Goal: Task Accomplishment & Management: Complete application form

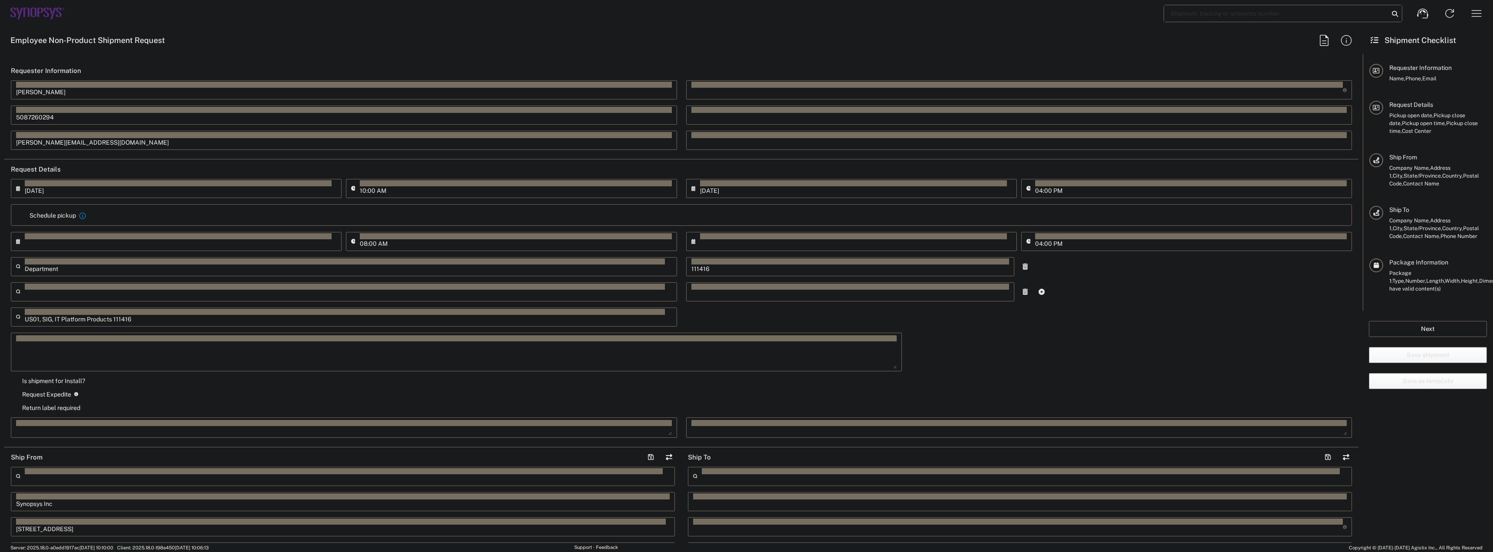
type input "Marlboro US04"
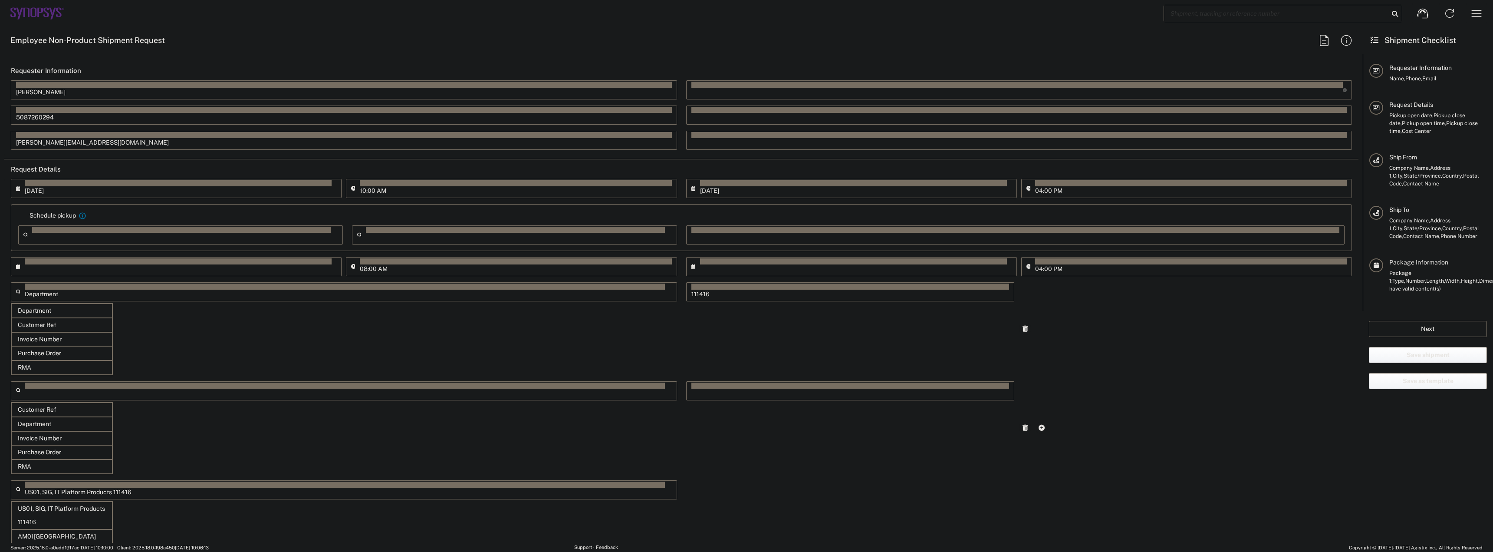
type input "[DATE]"
type input "05:00 PM"
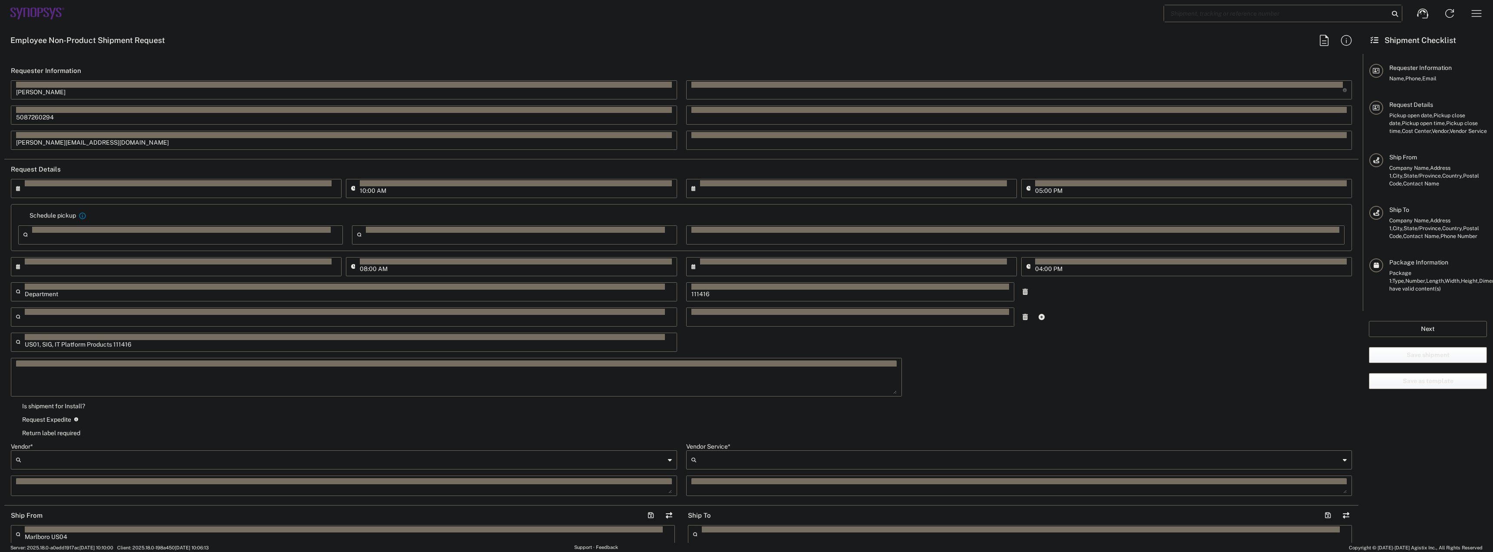
type input "Department"
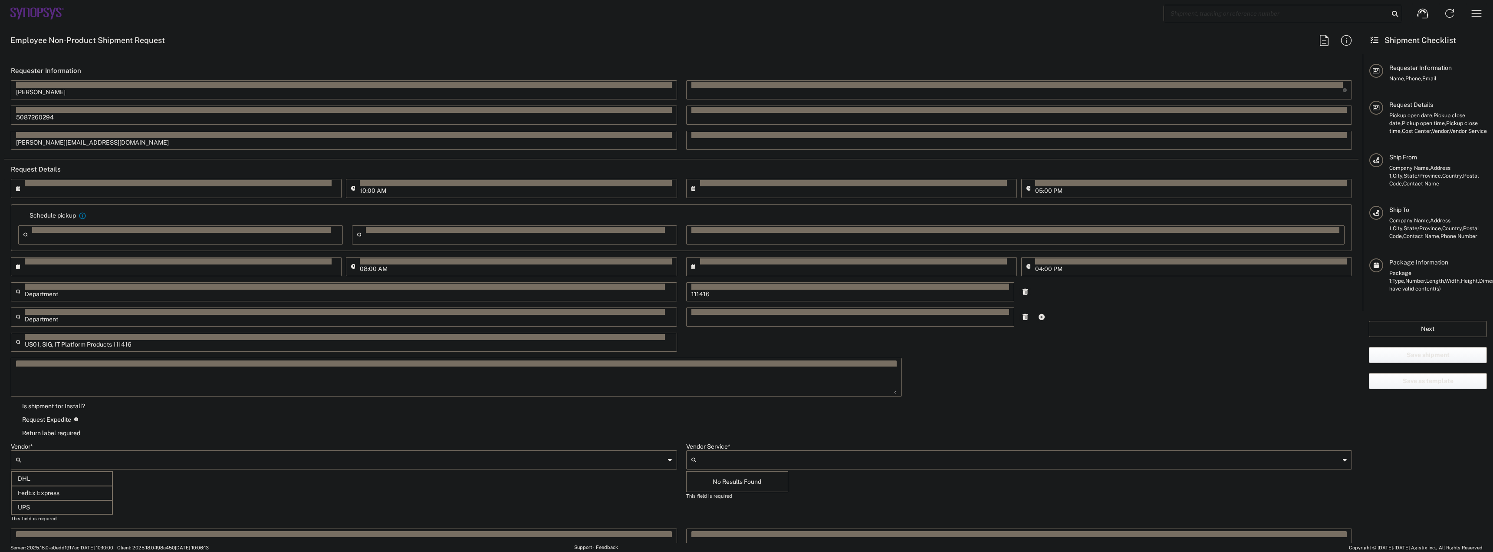
type input "FedEx Express"
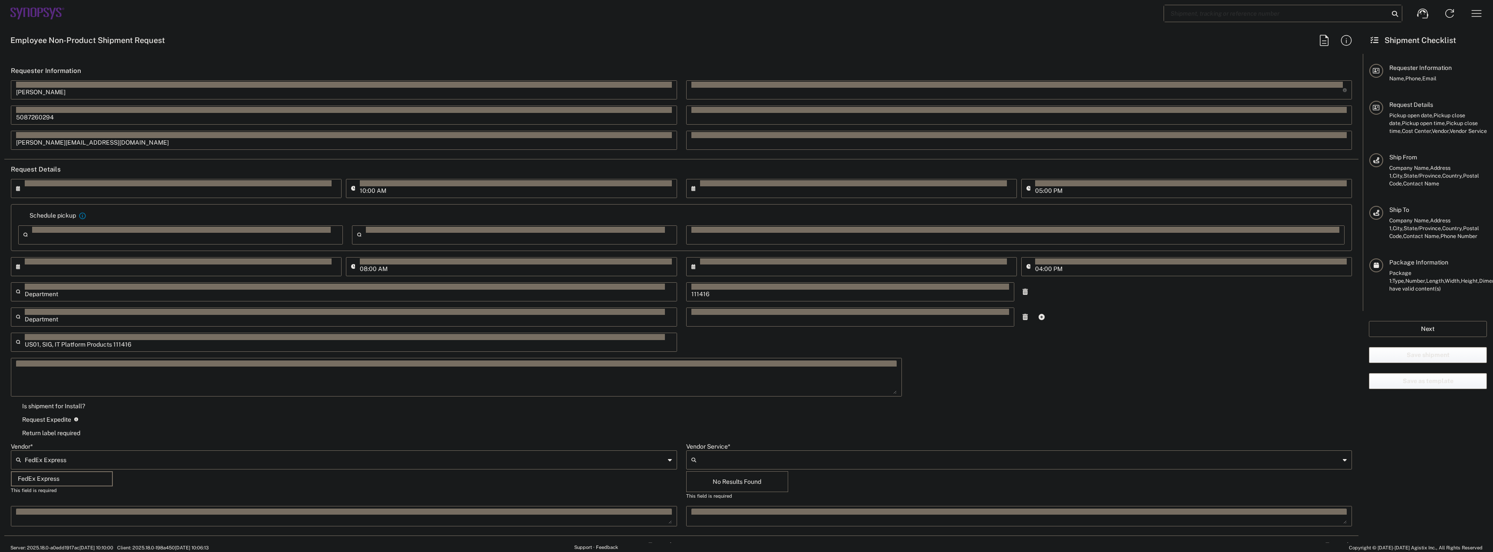
type input "Large Box"
type input "Synopsys Inc"
type input "1"
type input "2Day"
type input "5"
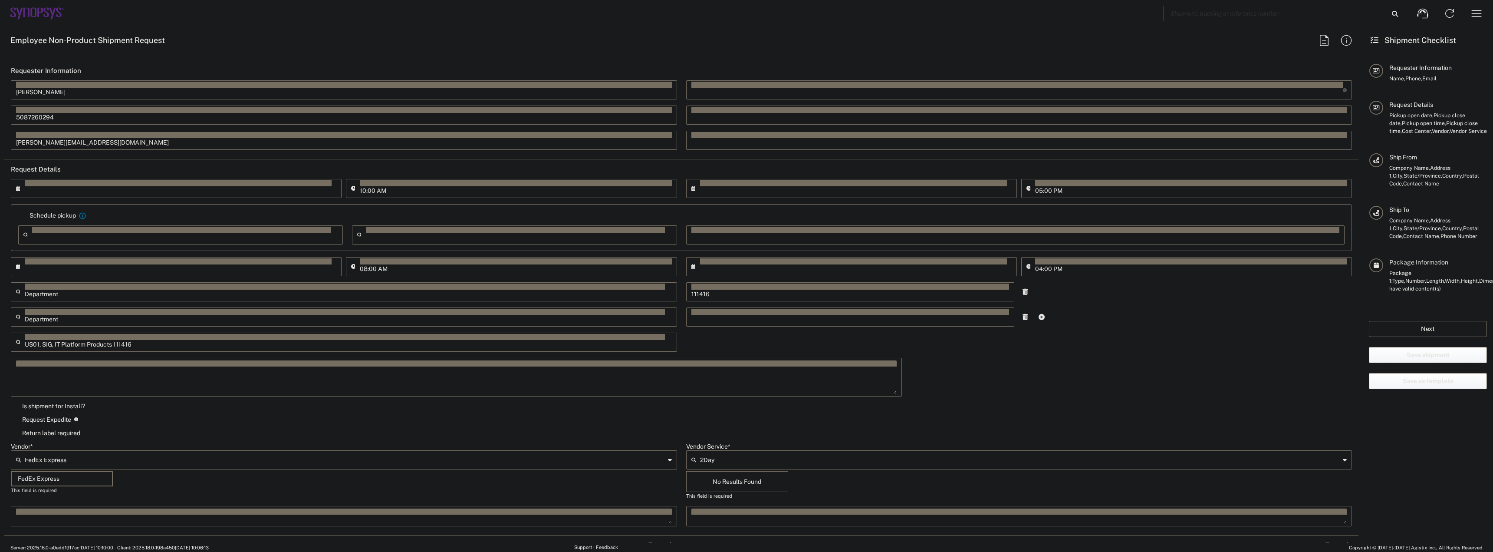
type input "Sender/Shipper"
type textarea "Tech Refresh"
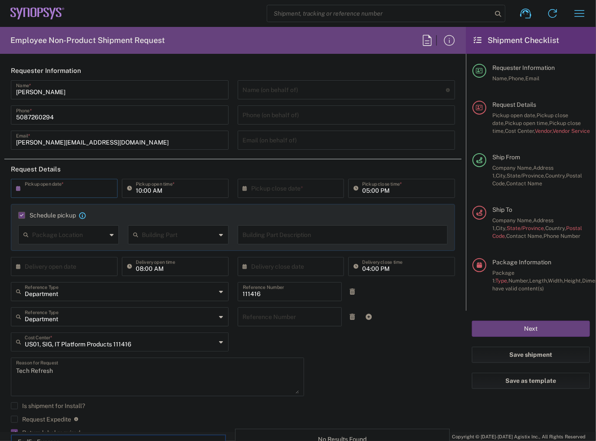
click at [53, 188] on input "text" at bounding box center [66, 187] width 83 height 15
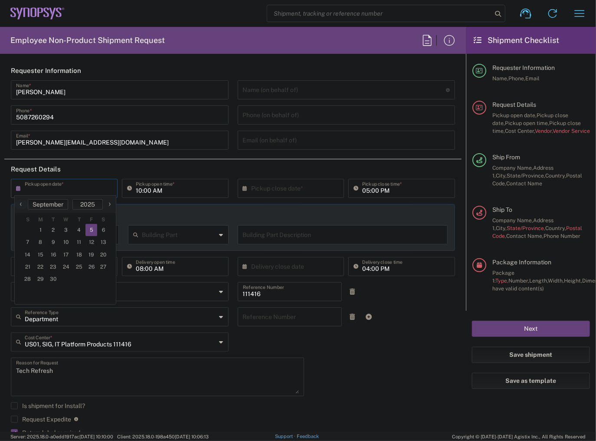
click at [92, 233] on span "5" at bounding box center [92, 230] width 12 height 12
type input "[DATE]"
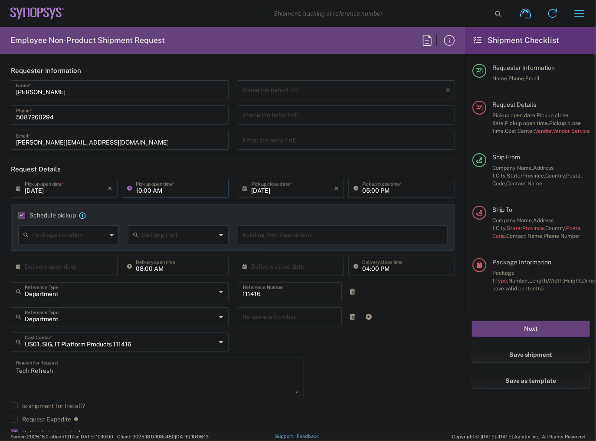
click at [137, 191] on input "10:00 AM" at bounding box center [180, 187] width 88 height 15
click at [157, 191] on input "02:00 AM" at bounding box center [180, 187] width 88 height 15
type input "02:00 PM"
click at [254, 214] on agx-checkbox-control "Schedule pickup When scheduling a pickup please be sure to meet the following c…" at bounding box center [233, 215] width 430 height 8
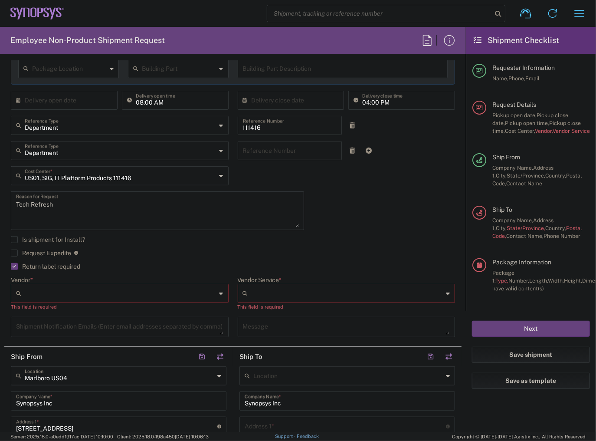
scroll to position [243, 0]
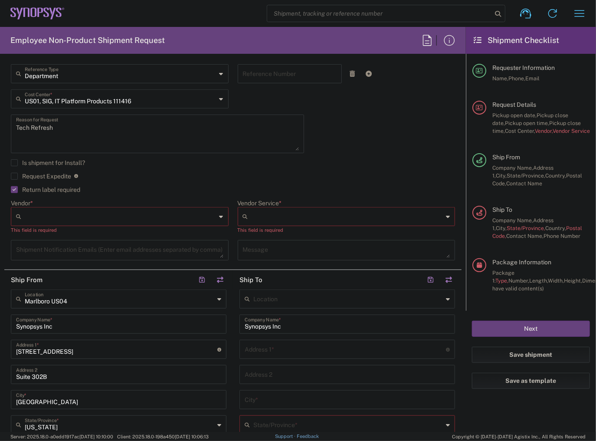
click at [140, 215] on input "Vendor *" at bounding box center [121, 217] width 192 height 14
click at [80, 250] on span "FedEx Express" at bounding box center [119, 248] width 214 height 13
type input "FedEx Express"
click at [317, 214] on input "Vendor Service *" at bounding box center [348, 217] width 193 height 14
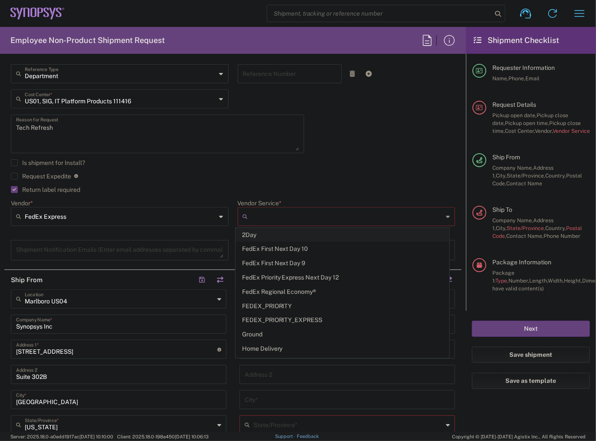
click at [301, 231] on span "2Day" at bounding box center [343, 234] width 214 height 13
type input "2Day"
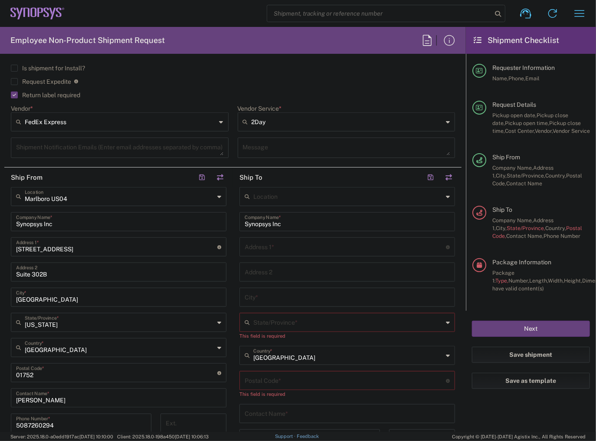
scroll to position [382, 0]
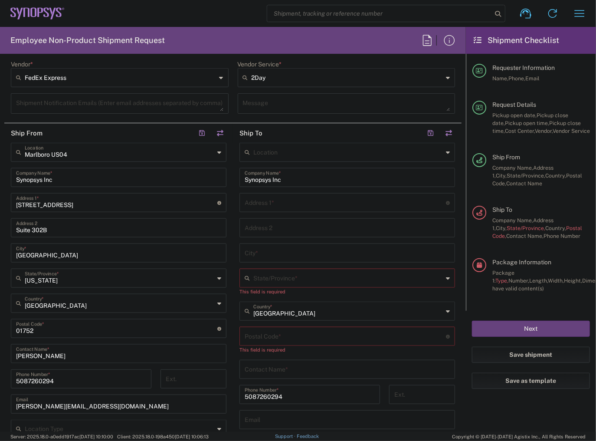
click at [298, 203] on input "text" at bounding box center [345, 201] width 201 height 15
paste input "[STREET_ADDRESS]"
type input "[STREET_ADDRESS]"
click at [288, 231] on input "text" at bounding box center [347, 227] width 205 height 15
drag, startPoint x: 353, startPoint y: 205, endPoint x: 301, endPoint y: 207, distance: 52.5
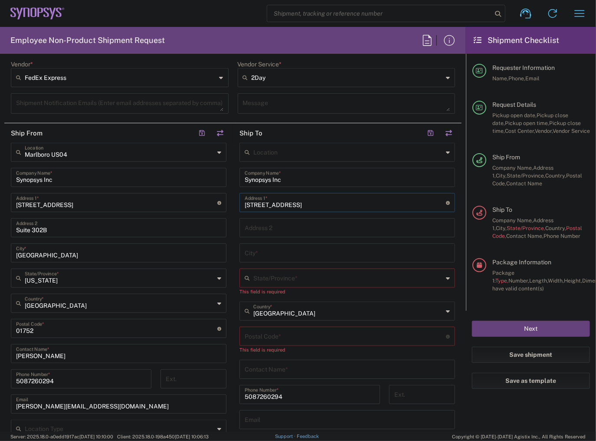
click at [301, 207] on input "[STREET_ADDRESS]" at bounding box center [345, 201] width 201 height 15
click at [281, 230] on input "text" at bounding box center [347, 227] width 205 height 15
paste input "Suite 110"
type input "Suite 110"
drag, startPoint x: 300, startPoint y: 204, endPoint x: 349, endPoint y: 214, distance: 49.6
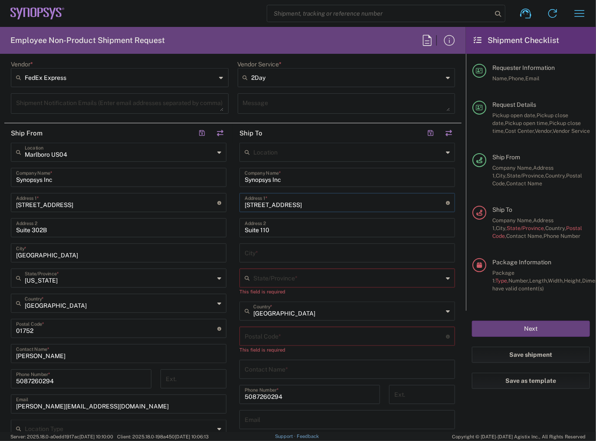
click at [349, 214] on div "Location [GEOGRAPHIC_DATA] DE04 Agrate Brianza IT01 [GEOGRAPHIC_DATA] DE02 [GEO…" at bounding box center [348, 333] width 216 height 380
type input "[STREET_ADDRESS]"
click at [286, 247] on input "text" at bounding box center [347, 252] width 205 height 15
click at [282, 252] on input "text" at bounding box center [347, 252] width 205 height 15
paste input "[US_STATE][GEOGRAPHIC_DATA]"
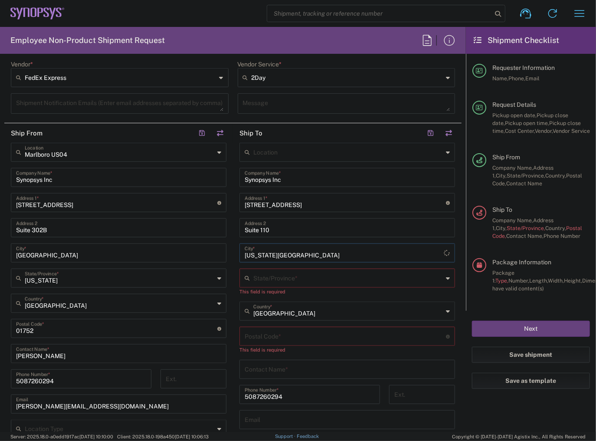
type input "[US_STATE][GEOGRAPHIC_DATA]"
click at [286, 273] on input "text" at bounding box center [348, 277] width 190 height 15
click at [266, 299] on span "[US_STATE]" at bounding box center [343, 296] width 211 height 13
type input "[US_STATE]"
click at [283, 326] on input "undefined" at bounding box center [345, 327] width 201 height 15
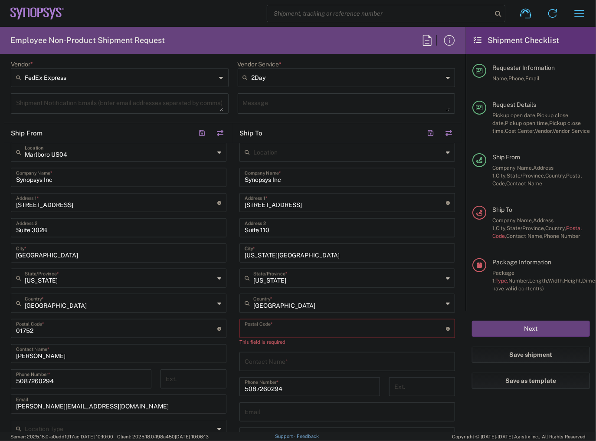
paste input "80921"
type input "80921"
click at [272, 355] on input "text" at bounding box center [347, 352] width 205 height 15
click at [252, 352] on input "text" at bounding box center [347, 352] width 205 height 15
paste input "[PERSON_NAME]"
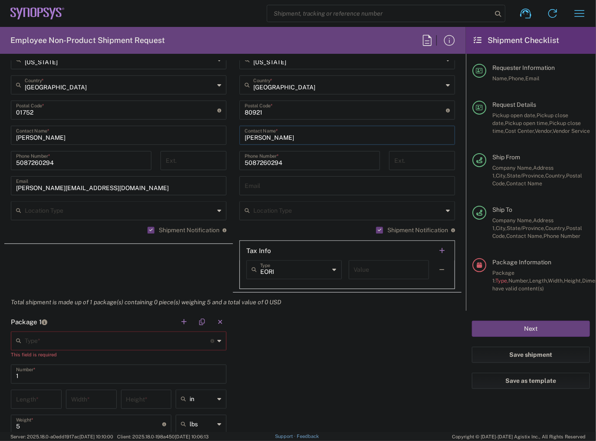
scroll to position [625, 0]
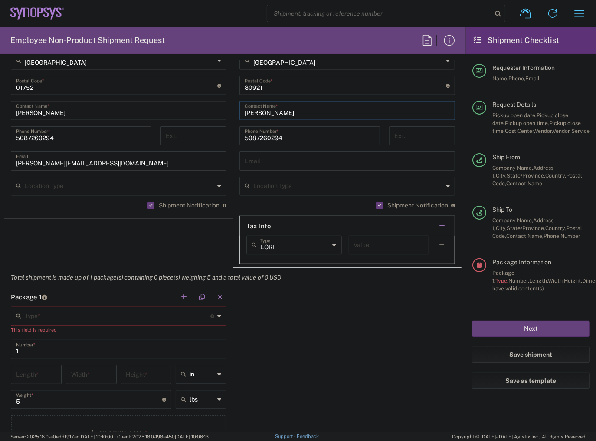
type input "[PERSON_NAME]"
drag, startPoint x: 282, startPoint y: 138, endPoint x: 173, endPoint y: 129, distance: 109.3
click at [207, 136] on div "Ship From [GEOGRAPHIC_DATA] [GEOGRAPHIC_DATA] Location [GEOGRAPHIC_DATA] US04 S…" at bounding box center [232, 74] width 457 height 388
paste input "[PHONE_NUMBER]"
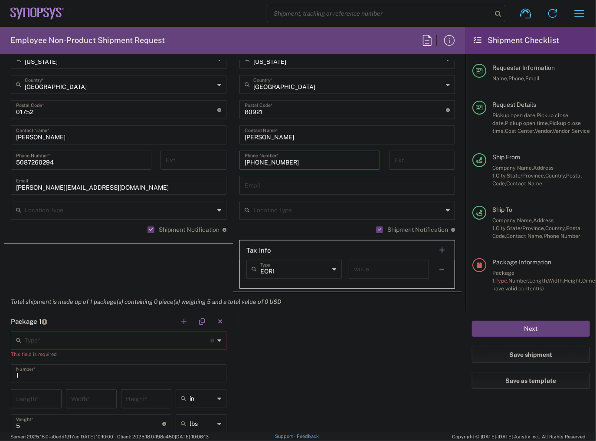
scroll to position [521, 0]
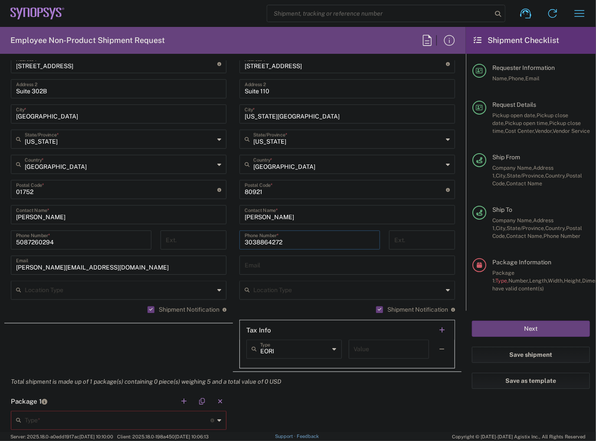
type input "3038864272"
click at [257, 258] on input "text" at bounding box center [347, 264] width 205 height 15
click at [286, 265] on input "text" at bounding box center [347, 264] width 205 height 15
paste input "[EMAIL_ADDRESS][PERSON_NAME][DOMAIN_NAME]"
type input "[EMAIL_ADDRESS][PERSON_NAME][DOMAIN_NAME]"
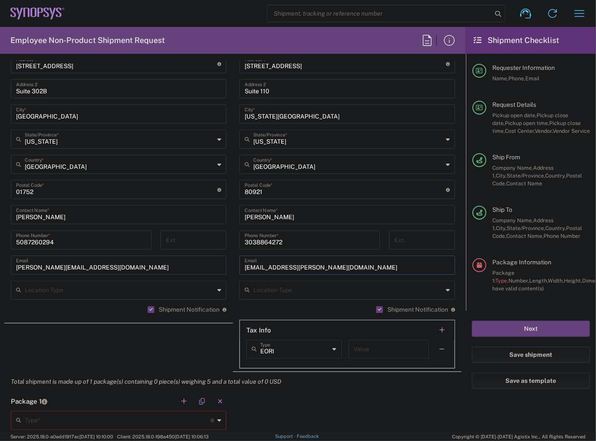
click at [192, 344] on agx-shipment-stop-widget "Ship From [GEOGRAPHIC_DATA] [GEOGRAPHIC_DATA] Location [GEOGRAPHIC_DATA] US04 S…" at bounding box center [118, 178] width 229 height 388
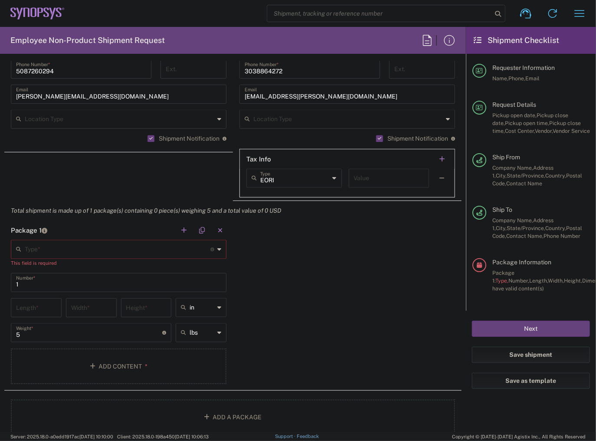
scroll to position [694, 0]
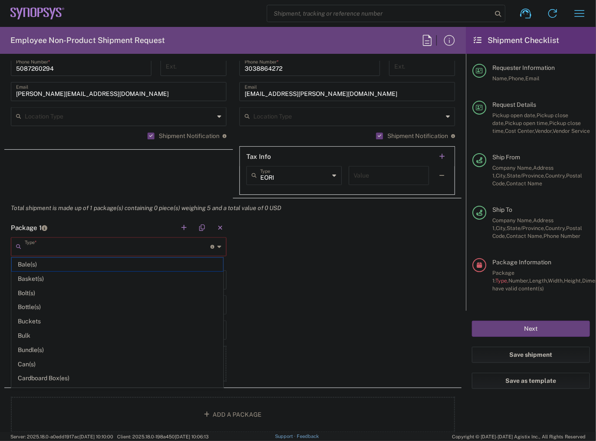
click at [132, 251] on input "text" at bounding box center [118, 246] width 186 height 15
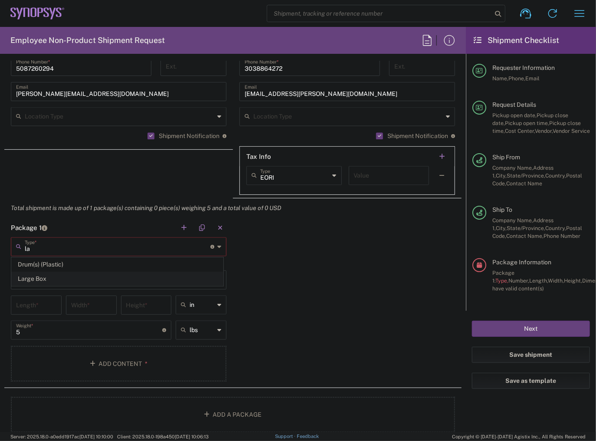
click at [65, 280] on span "Large Box" at bounding box center [117, 278] width 211 height 13
type input "Large Box"
type input "17.5"
type input "12.5"
type input "3"
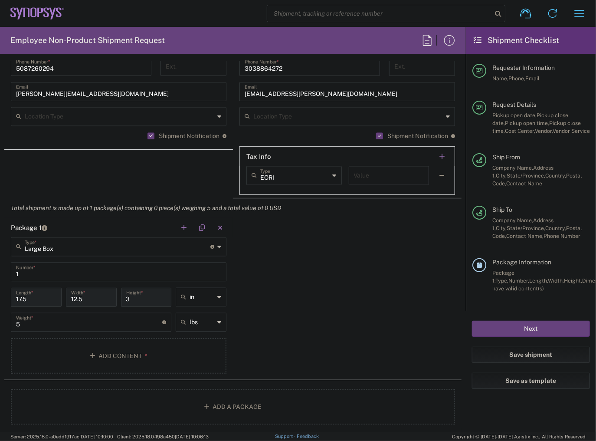
click at [64, 279] on div "1 Number *" at bounding box center [119, 272] width 216 height 19
click at [67, 344] on button "Add Content *" at bounding box center [119, 356] width 216 height 36
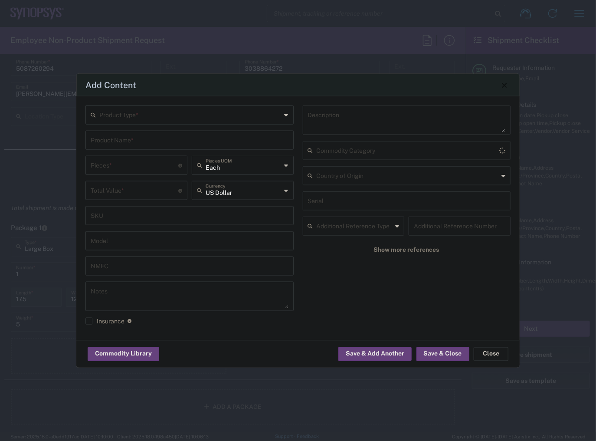
type input "[GEOGRAPHIC_DATA]"
click at [118, 113] on input "text" at bounding box center [190, 114] width 182 height 15
click at [113, 141] on span "General Commodity" at bounding box center [189, 147] width 207 height 13
type input "General Commodity"
click at [126, 132] on div "Product Name *" at bounding box center [190, 140] width 208 height 19
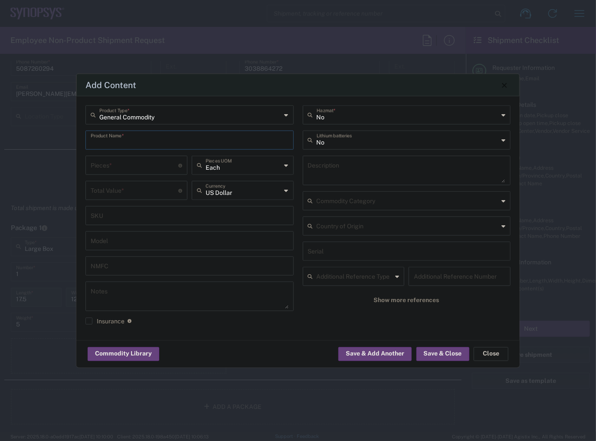
click at [126, 135] on input "text" at bounding box center [190, 139] width 198 height 15
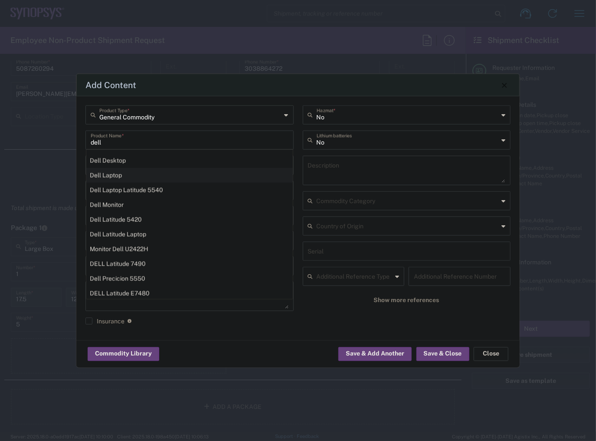
click at [137, 173] on div "Dell Laptop" at bounding box center [189, 175] width 207 height 15
type input "Dell Laptop"
type textarea "Dell Laptop"
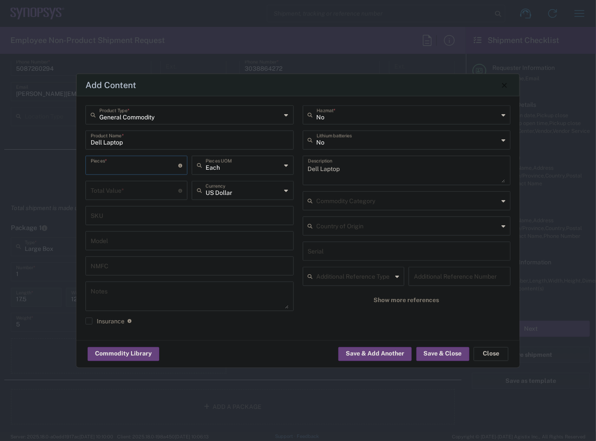
click at [115, 166] on input "number" at bounding box center [135, 164] width 88 height 15
type input "1"
click at [109, 184] on input "number" at bounding box center [135, 189] width 88 height 15
type input "950"
click at [340, 110] on input "text" at bounding box center [408, 114] width 182 height 15
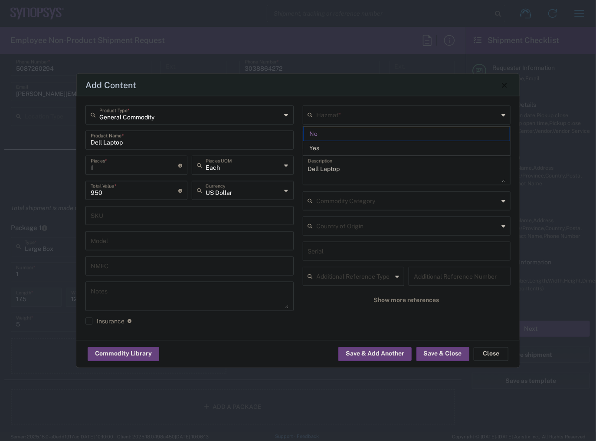
click at [297, 256] on div "General Commodity Product Type * Dell Laptop Product Name * 1 Pieces * Number o…" at bounding box center [189, 218] width 217 height 226
type input "No"
drag, startPoint x: 339, startPoint y: 130, endPoint x: 341, endPoint y: 136, distance: 5.8
click at [339, 131] on div "No Lithium batteries" at bounding box center [407, 140] width 208 height 19
click at [340, 135] on input "text" at bounding box center [408, 139] width 182 height 15
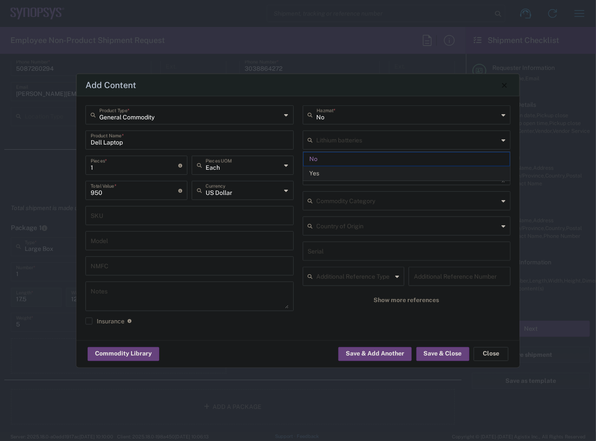
click at [331, 171] on span "Yes" at bounding box center [407, 173] width 207 height 13
type input "Yes"
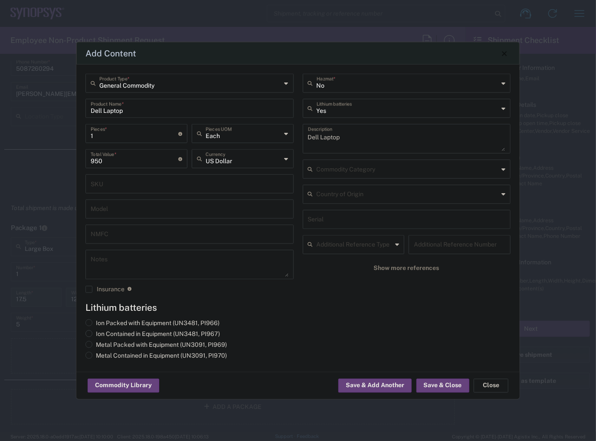
click at [118, 337] on label "Ion Contained in Equipment (UN3481, PI967)" at bounding box center [153, 334] width 135 height 8
click at [102, 336] on input "Ion Contained in Equipment (UN3481, PI967)" at bounding box center [99, 333] width 6 height 6
radio input "true"
click at [450, 387] on button "Save & Close" at bounding box center [443, 386] width 53 height 14
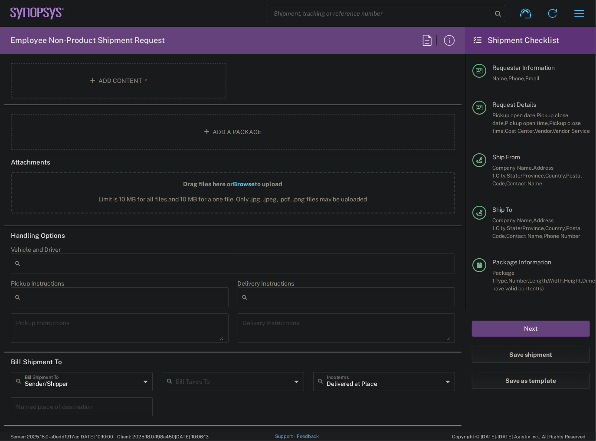
scroll to position [1067, 0]
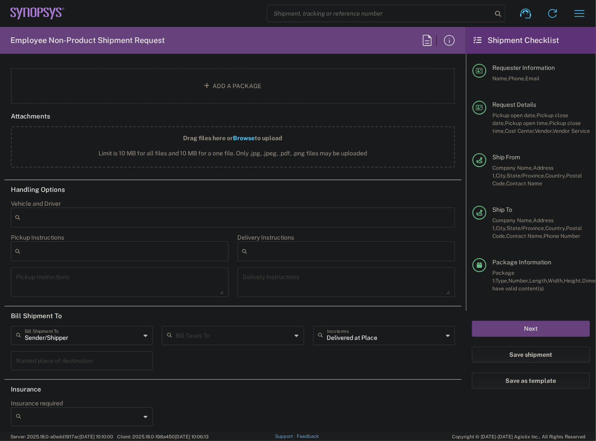
click at [238, 340] on div "Bill Taxes To" at bounding box center [233, 335] width 142 height 19
click at [230, 365] on span "Sender/Shipper" at bounding box center [230, 364] width 138 height 13
type input "Sender/Shipper"
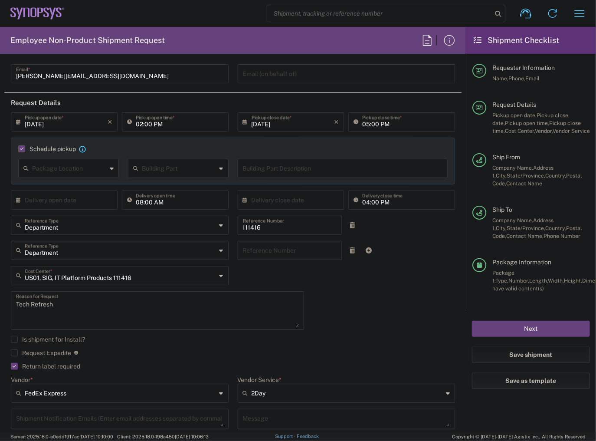
scroll to position [0, 0]
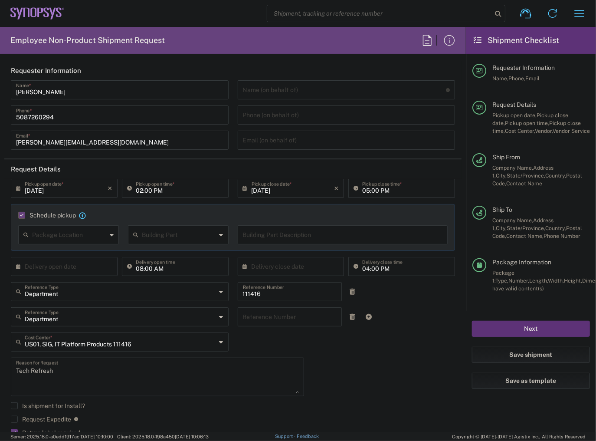
click at [536, 323] on button "Next" at bounding box center [531, 329] width 118 height 16
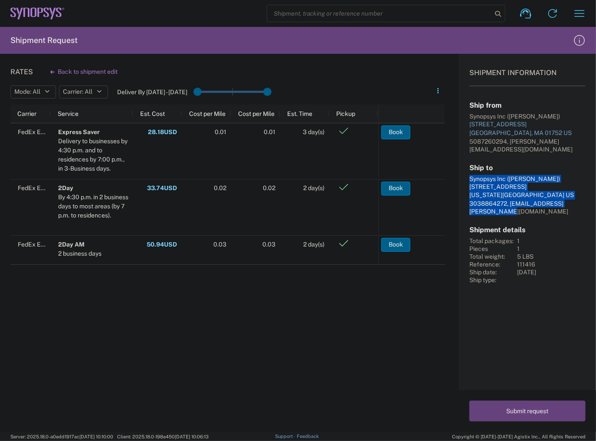
drag, startPoint x: 564, startPoint y: 206, endPoint x: 470, endPoint y: 172, distance: 100.1
click at [470, 172] on div "Ship to Synopsys Inc ([PERSON_NAME]) [STREET_ADDRESS][US_STATE] 3038864272, [EM…" at bounding box center [528, 190] width 116 height 52
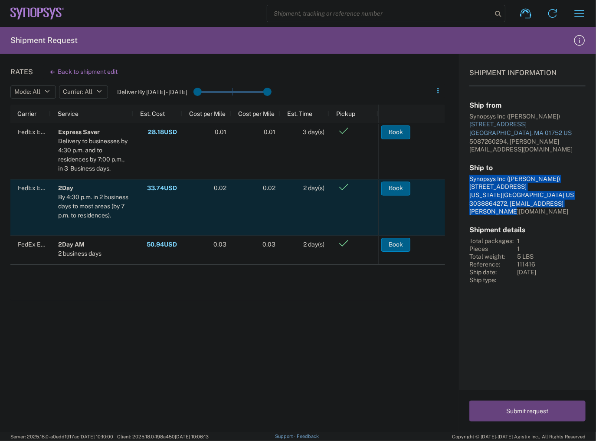
copy div "Synopsys Inc ([PERSON_NAME]) [STREET_ADDRESS][US_STATE] 3038864272, [EMAIL_ADDR…"
click at [405, 191] on button "Book" at bounding box center [396, 188] width 29 height 14
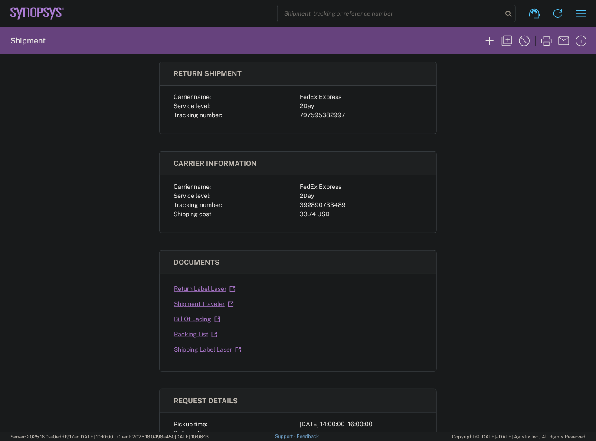
scroll to position [69, 0]
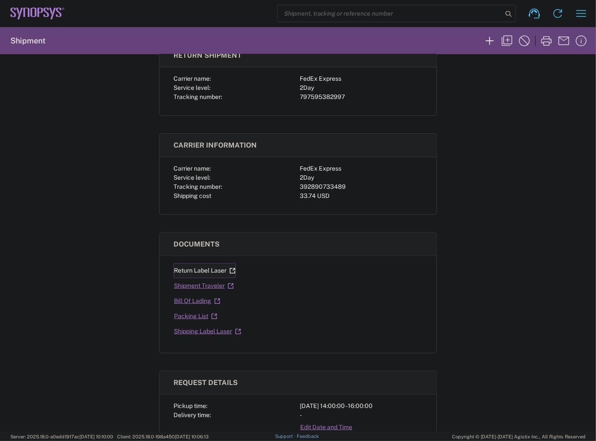
click at [193, 271] on link "Return Label Laser" at bounding box center [205, 270] width 63 height 15
click at [313, 187] on div "392890733489" at bounding box center [361, 186] width 123 height 9
copy div "392890733489"
